Goal: Information Seeking & Learning: Learn about a topic

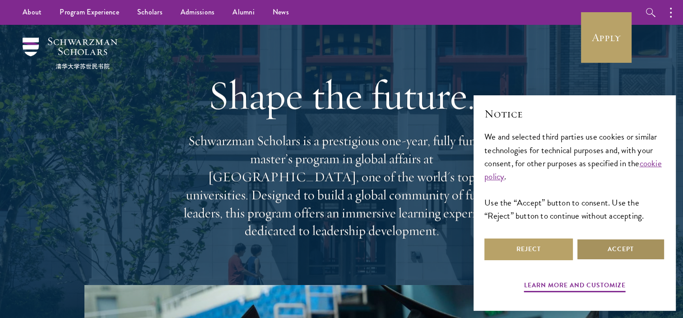
click at [609, 250] on button "Accept" at bounding box center [621, 249] width 88 height 22
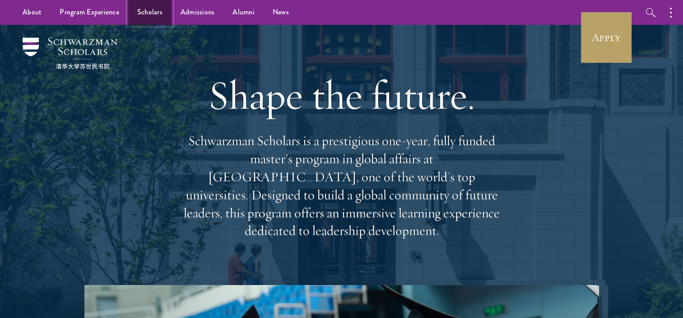
click at [144, 15] on link "Scholars" at bounding box center [149, 12] width 43 height 25
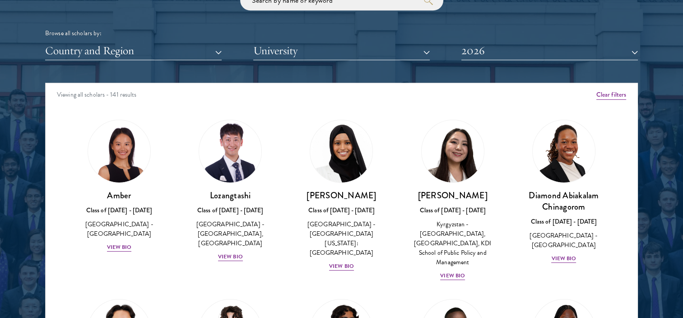
scroll to position [1155, 0]
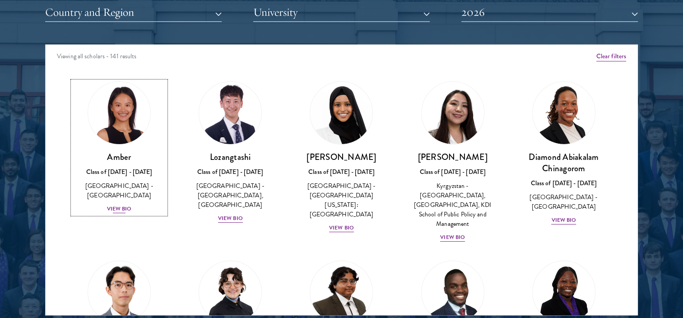
click at [121, 205] on div "View Bio" at bounding box center [119, 209] width 25 height 9
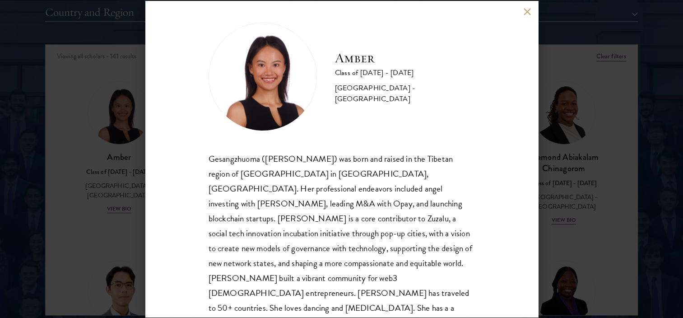
scroll to position [23, 0]
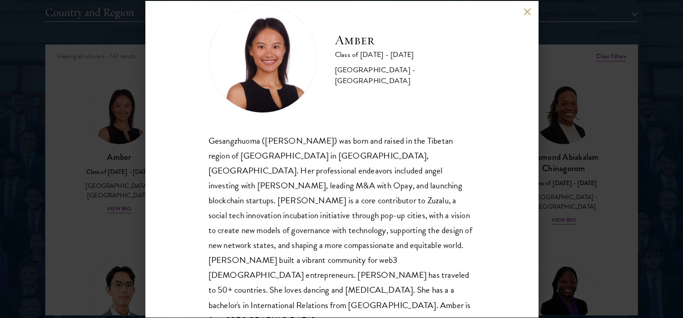
click at [528, 11] on button at bounding box center [528, 12] width 8 height 8
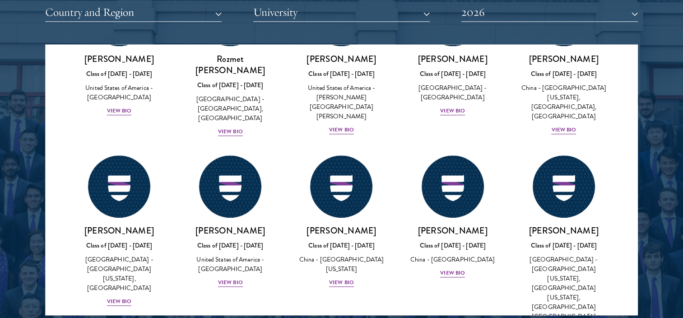
scroll to position [4170, 0]
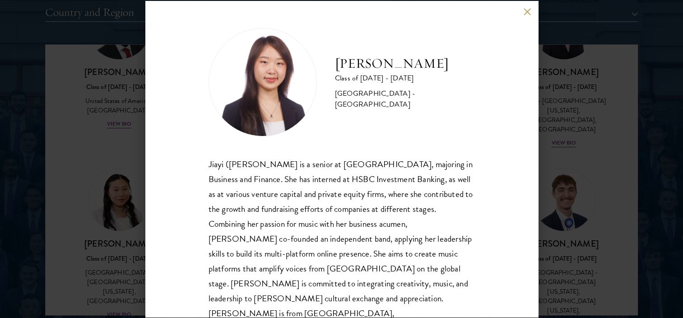
click at [529, 10] on button at bounding box center [528, 12] width 8 height 8
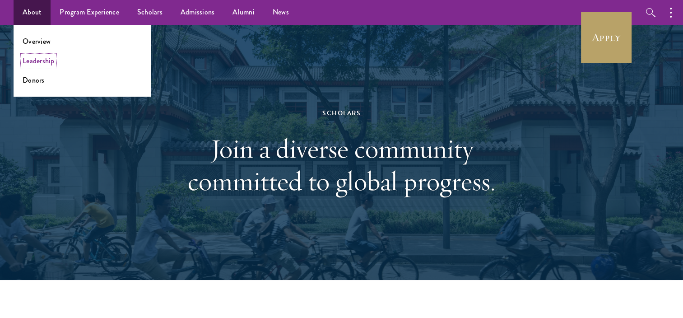
click at [39, 63] on link "Leadership" at bounding box center [39, 61] width 32 height 10
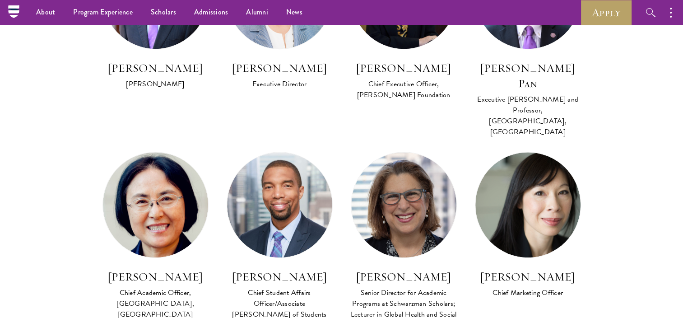
scroll to position [521, 0]
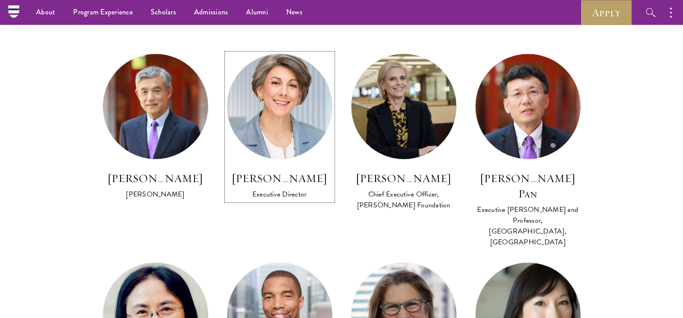
click at [279, 178] on h3 "Amy Celico" at bounding box center [280, 178] width 106 height 15
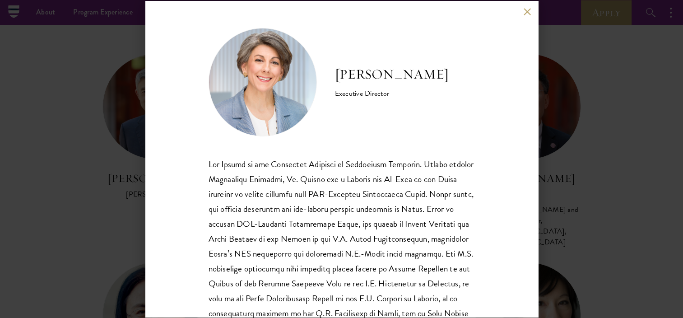
click at [647, 107] on div "Amy Celico Executive Director Ms. Celico holds a Master of International Public…" at bounding box center [341, 159] width 683 height 318
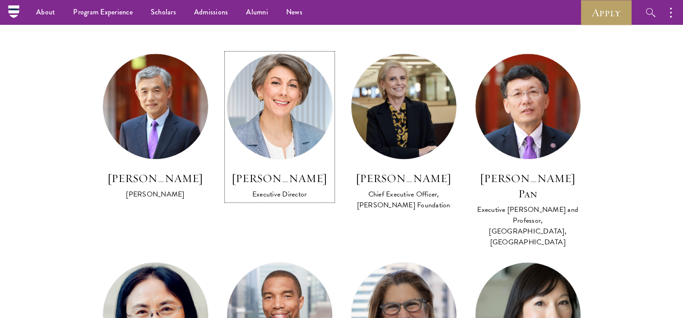
click at [296, 186] on h3 "Amy Celico" at bounding box center [280, 178] width 106 height 15
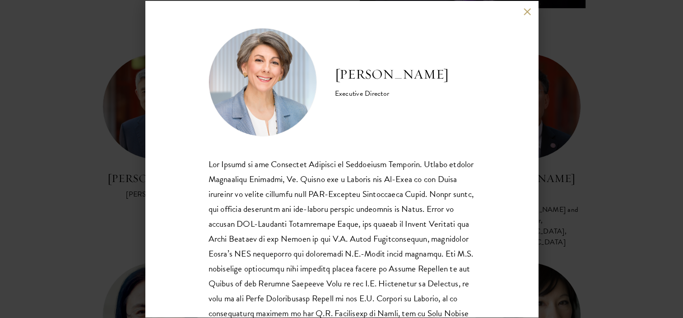
scroll to position [799, 0]
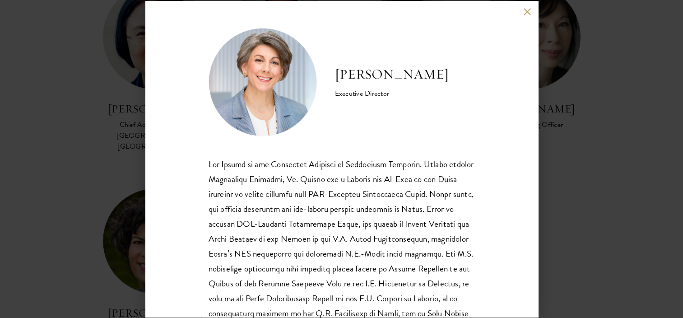
click at [526, 9] on button at bounding box center [528, 12] width 8 height 8
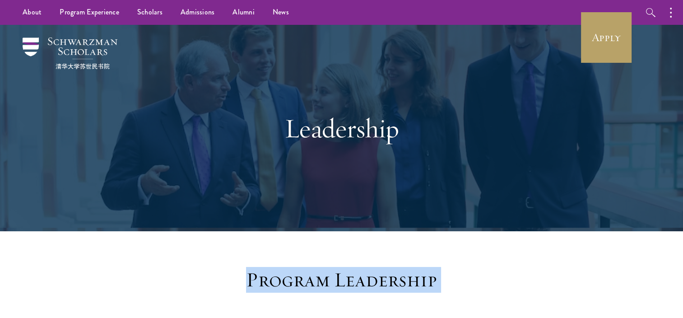
drag, startPoint x: 682, startPoint y: 67, endPoint x: 691, endPoint y: 112, distance: 45.2
drag, startPoint x: 618, startPoint y: 272, endPoint x: 689, endPoint y: 112, distance: 174.8
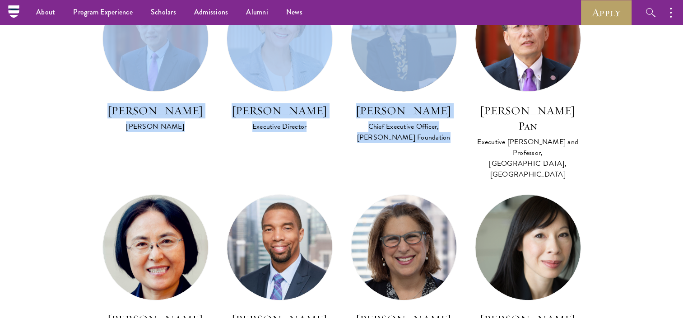
scroll to position [495, 0]
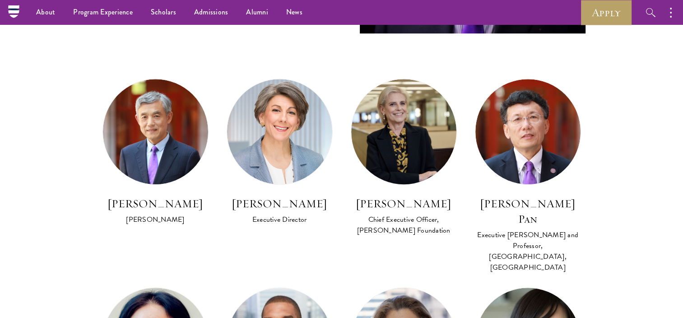
click at [639, 180] on section "Program Leadership Stephen A. Schwarzman Founding Trustee of Schwarzman Scholar…" at bounding box center [341, 223] width 683 height 902
click at [650, 19] on button "button" at bounding box center [650, 12] width 25 height 25
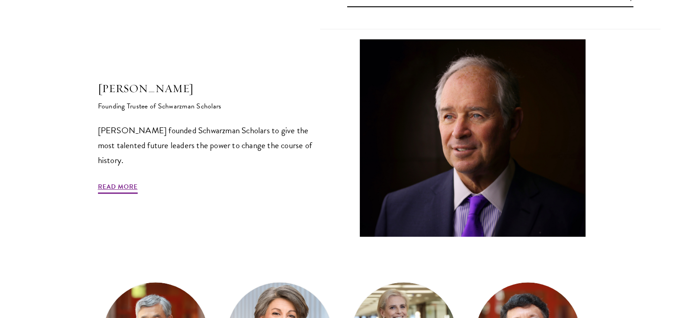
scroll to position [343, 0]
